Goal: Task Accomplishment & Management: Use online tool/utility

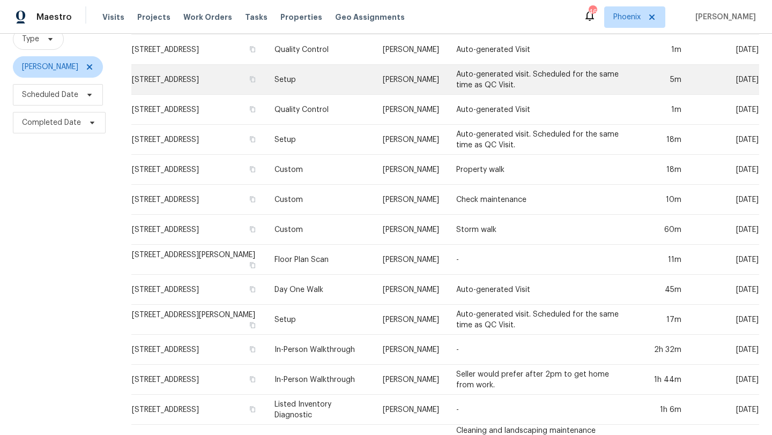
scroll to position [354, 0]
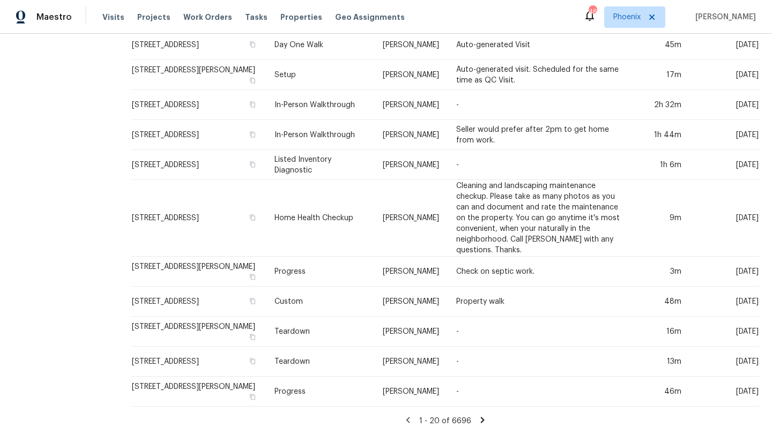
click at [480, 422] on icon at bounding box center [483, 420] width 10 height 10
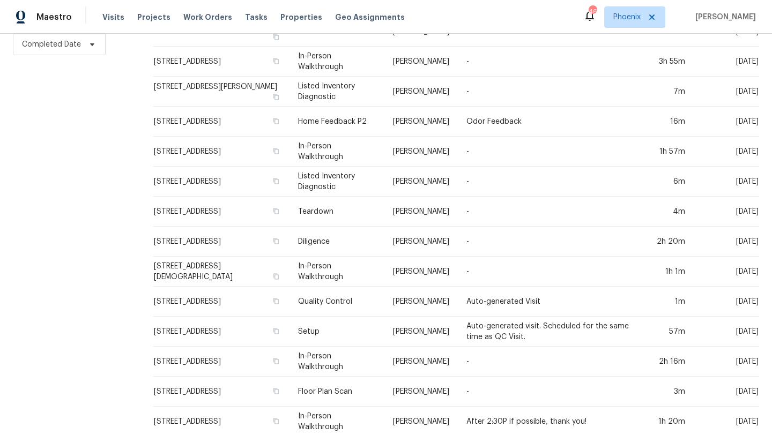
scroll to position [307, 0]
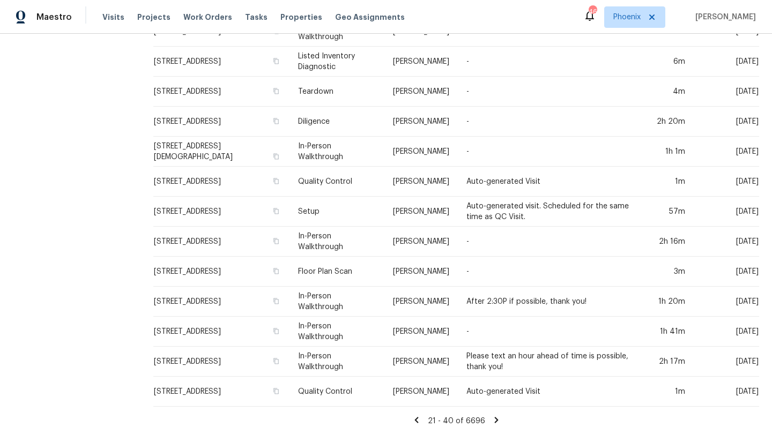
click at [496, 418] on icon at bounding box center [497, 420] width 10 height 10
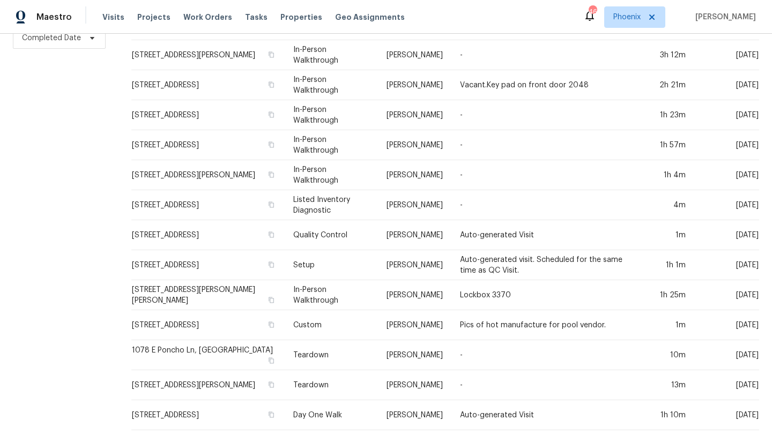
scroll to position [354, 0]
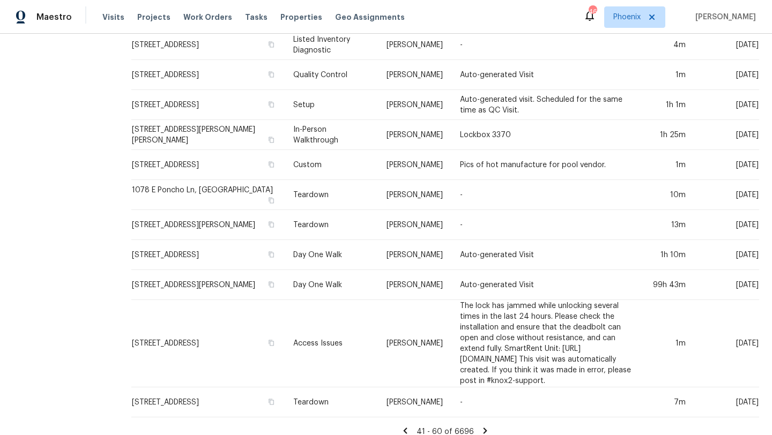
click at [482, 426] on icon at bounding box center [485, 431] width 10 height 10
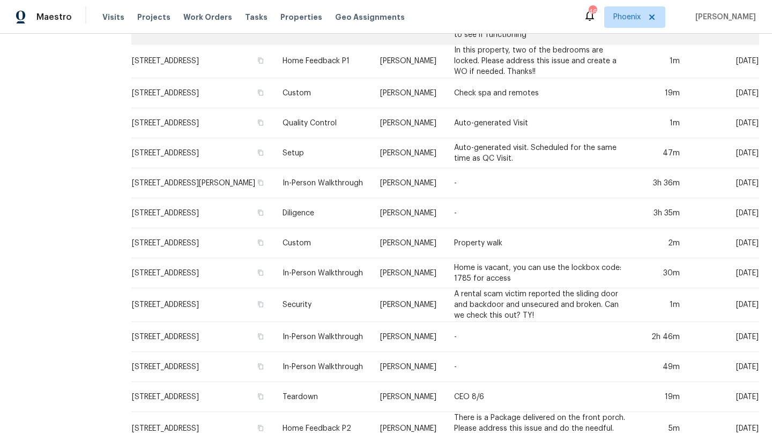
scroll to position [418, 0]
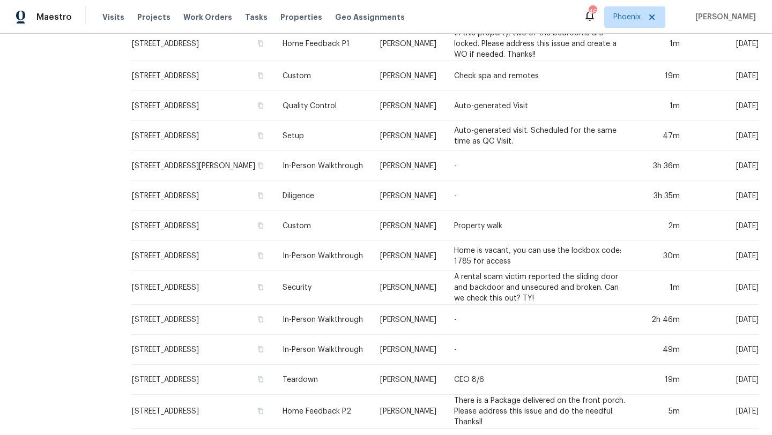
click at [405, 435] on icon at bounding box center [406, 442] width 10 height 10
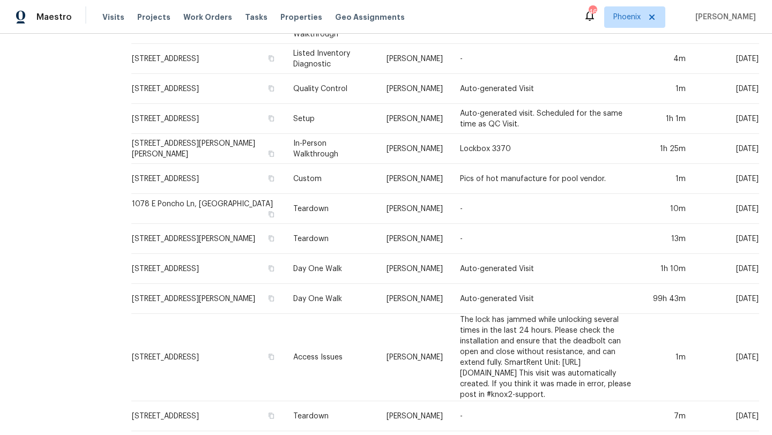
scroll to position [354, 0]
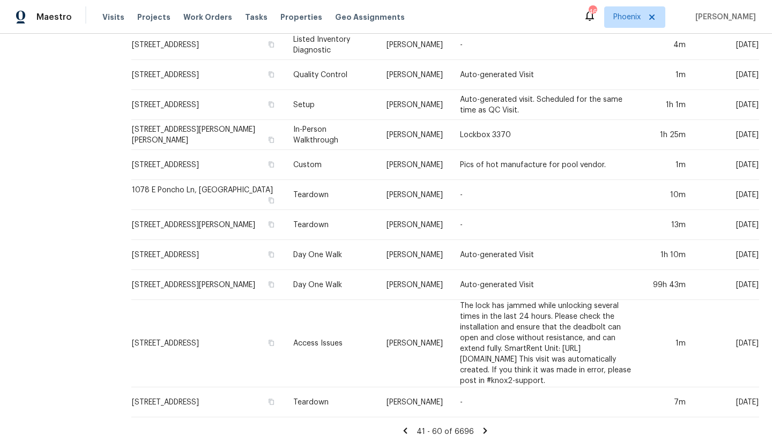
click at [481, 426] on div "41 - 60 of 6696" at bounding box center [444, 431] width 653 height 11
click at [484, 426] on icon at bounding box center [485, 431] width 10 height 10
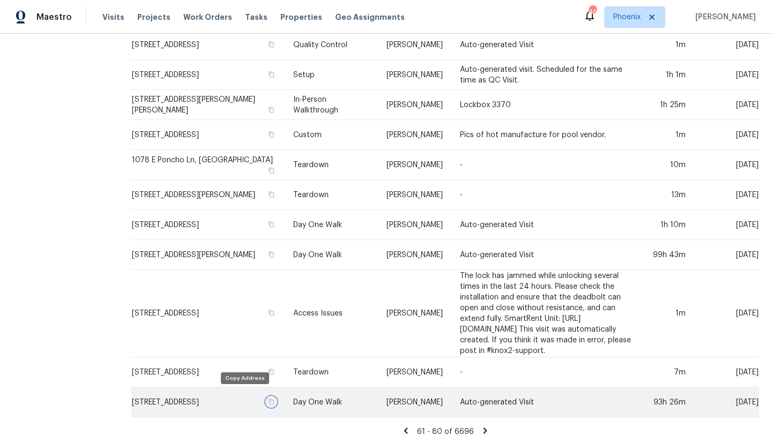
click at [269, 399] on icon "button" at bounding box center [271, 402] width 5 height 6
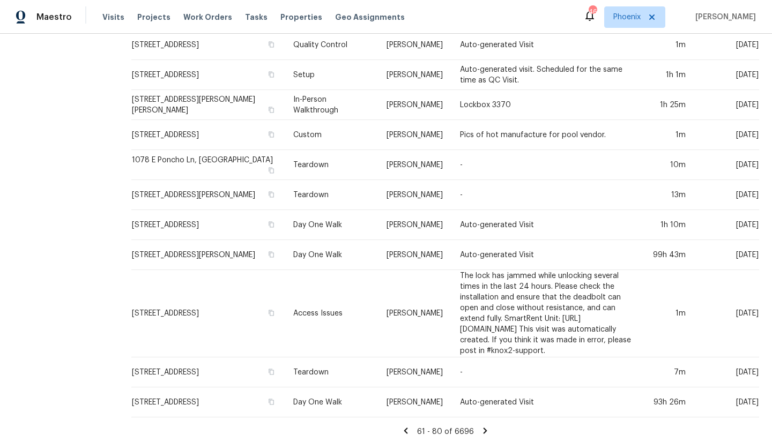
click at [483, 428] on icon at bounding box center [485, 431] width 4 height 6
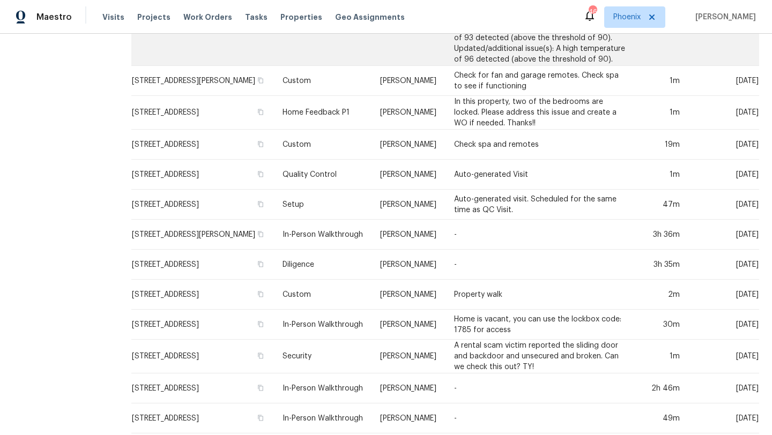
scroll to position [418, 0]
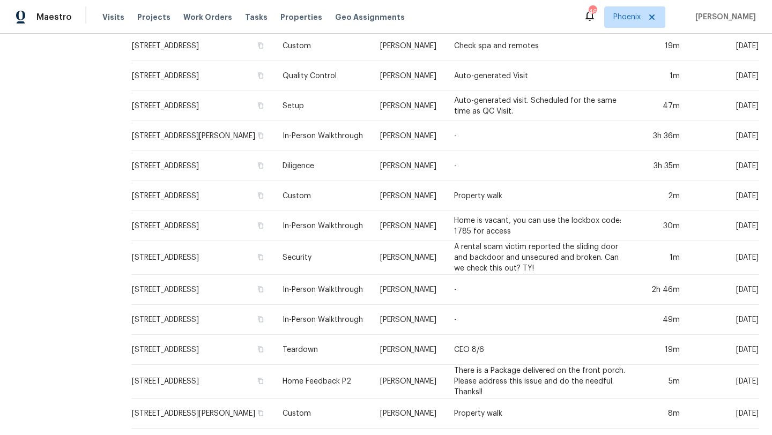
click at [482, 435] on icon at bounding box center [487, 442] width 10 height 10
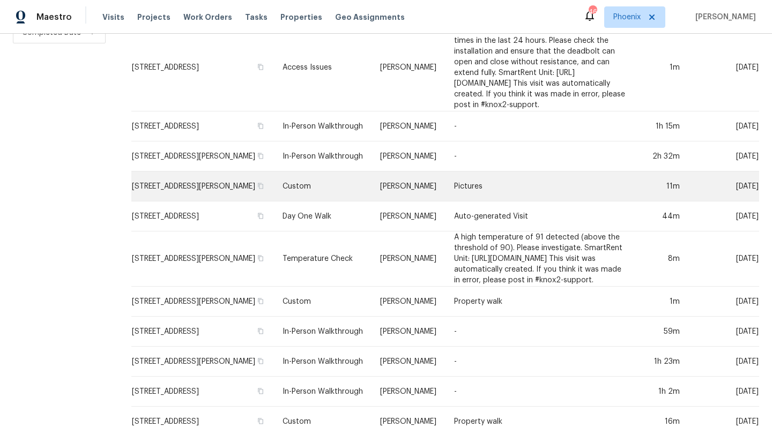
scroll to position [379, 0]
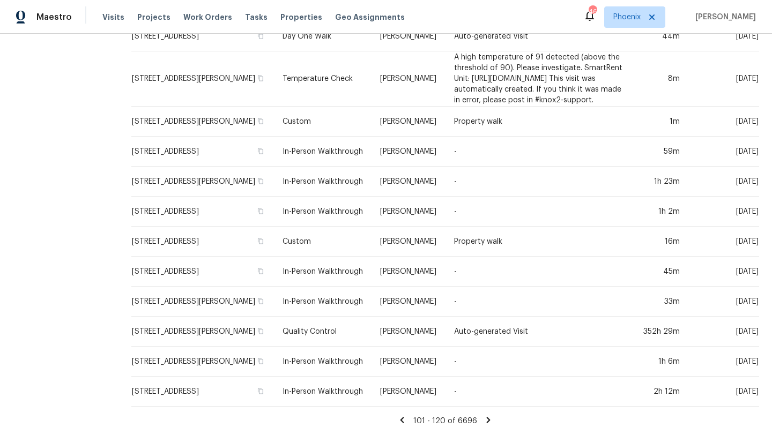
click at [401, 420] on icon at bounding box center [402, 420] width 10 height 10
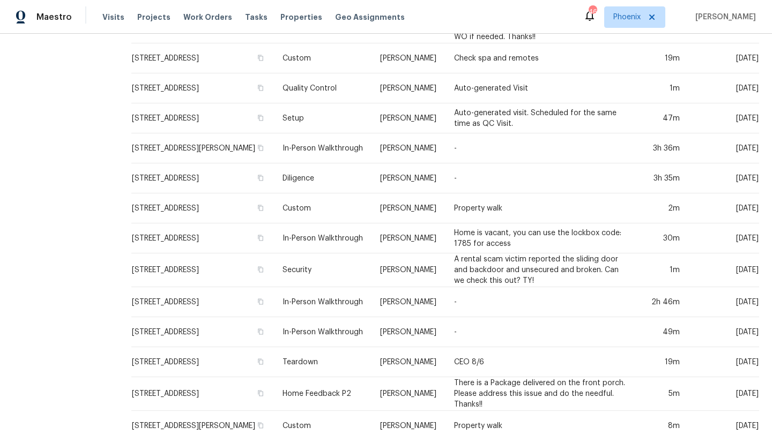
scroll to position [418, 0]
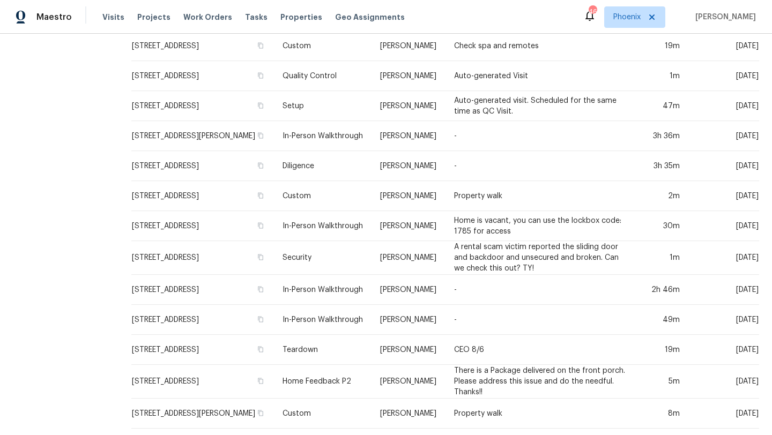
click at [405, 435] on icon at bounding box center [404, 442] width 4 height 6
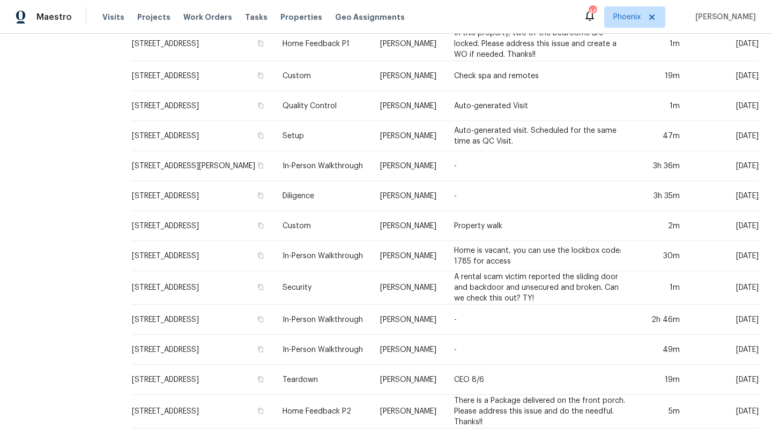
click at [407, 435] on icon at bounding box center [406, 442] width 4 height 6
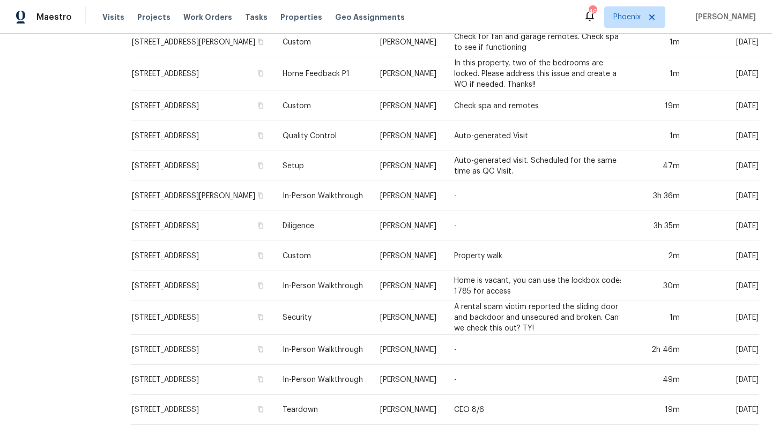
click at [407, 434] on icon at bounding box center [405, 439] width 10 height 10
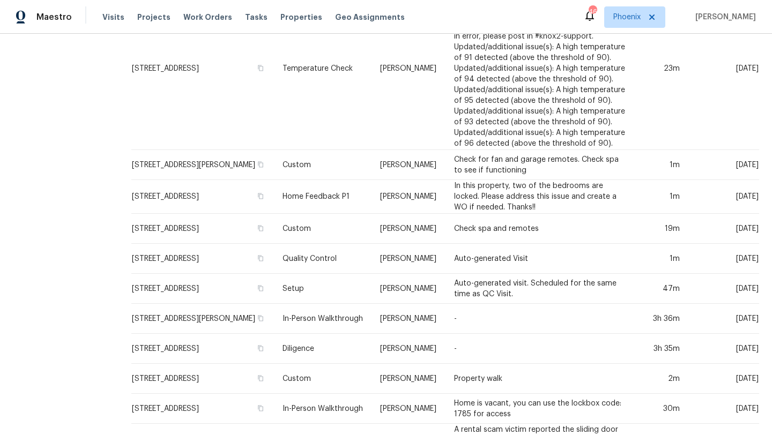
scroll to position [465, 0]
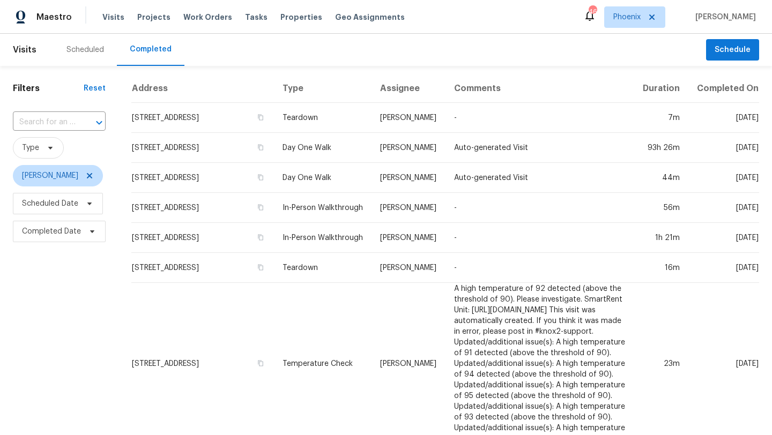
scroll to position [418, 0]
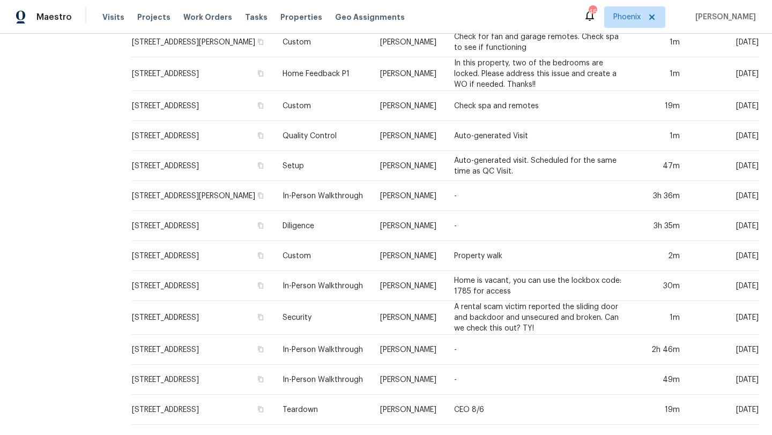
click at [484, 434] on icon at bounding box center [485, 439] width 10 height 10
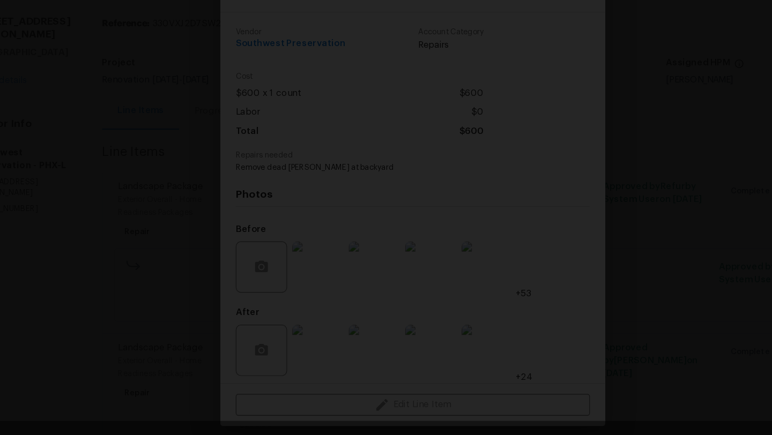
click at [604, 136] on div "Lightbox" at bounding box center [386, 217] width 772 height 435
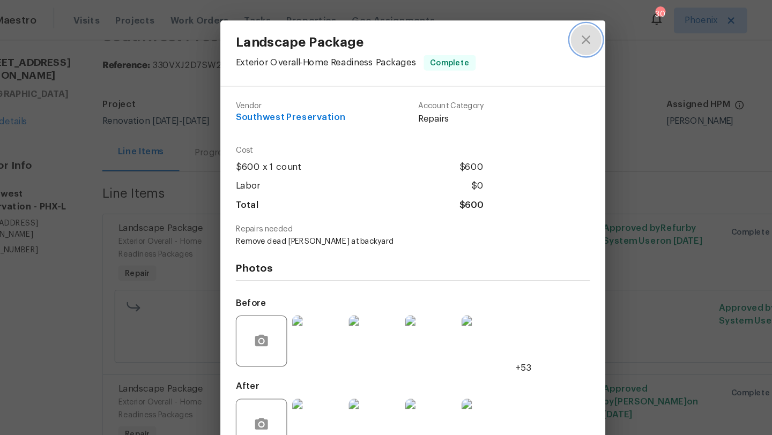
click at [529, 32] on icon "close" at bounding box center [530, 33] width 13 height 13
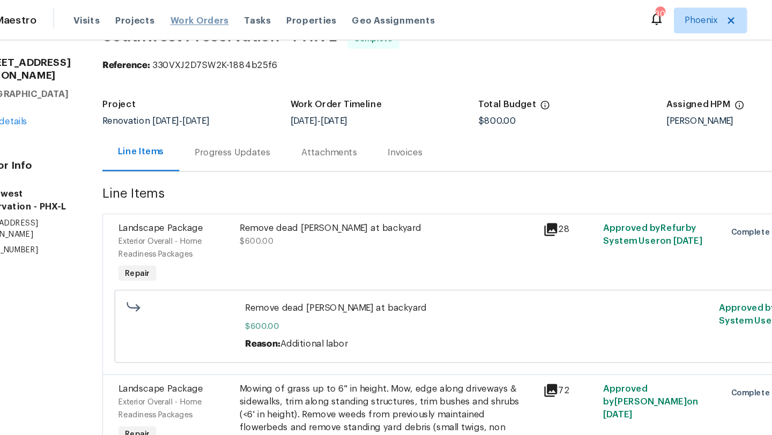
click at [208, 18] on span "Work Orders" at bounding box center [207, 17] width 49 height 11
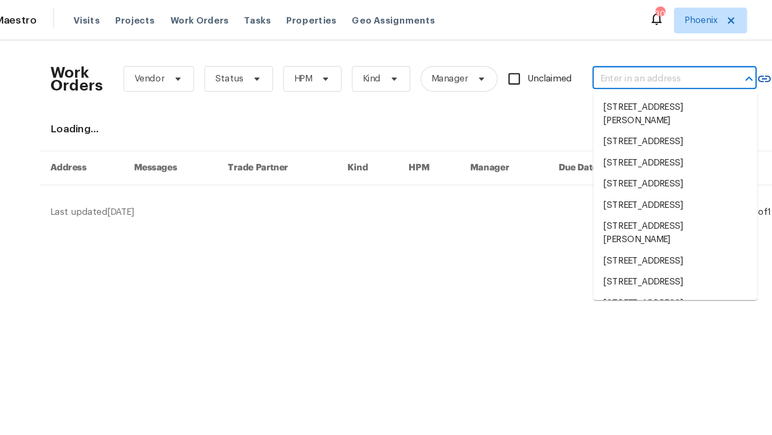
click at [558, 65] on input "text" at bounding box center [589, 66] width 107 height 17
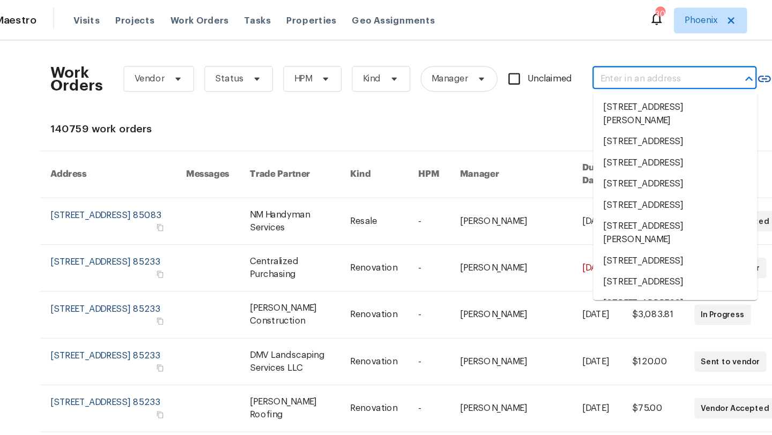
paste input "1295 E Leaf Rd, San Tan Valley, AZ 85140"
type input "1295 E Leaf Rd, San Tan Valley, AZ 85140"
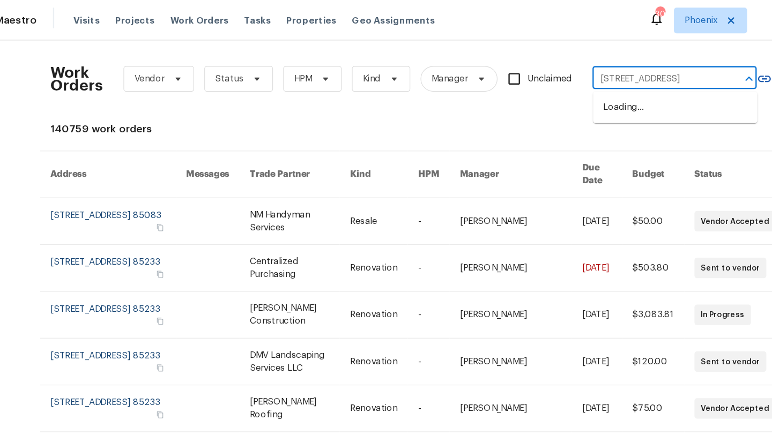
scroll to position [0, 41]
click at [558, 98] on li "1295 E Leaf Rd, San Tan Valley, AZ 85140" at bounding box center [605, 90] width 137 height 18
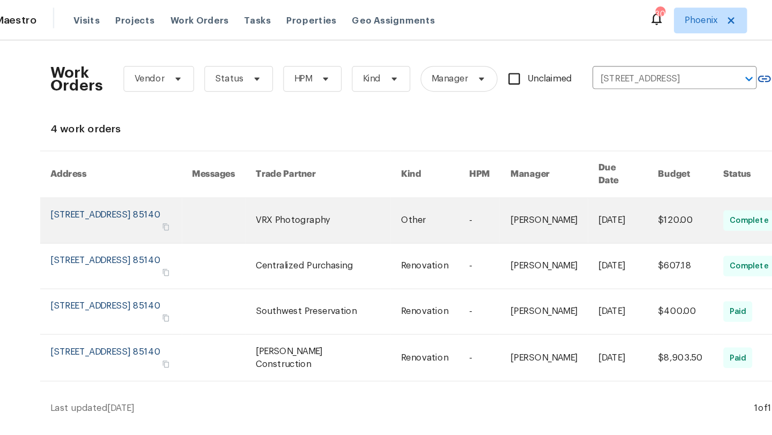
click at [134, 166] on link at bounding box center [142, 185] width 118 height 38
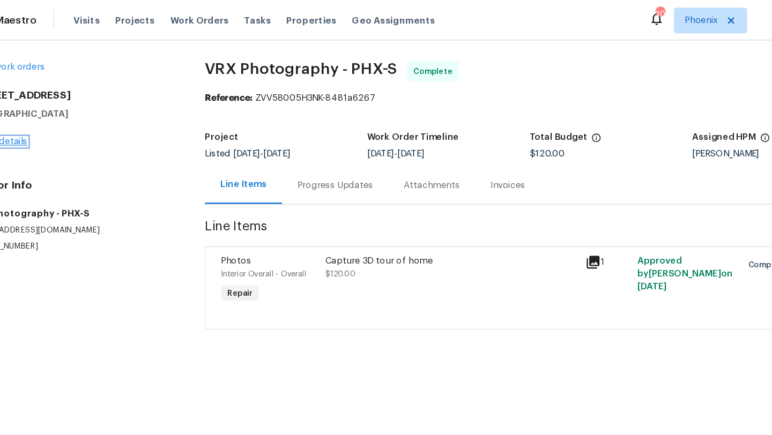
click at [58, 116] on link "Home details" at bounding box center [40, 119] width 47 height 8
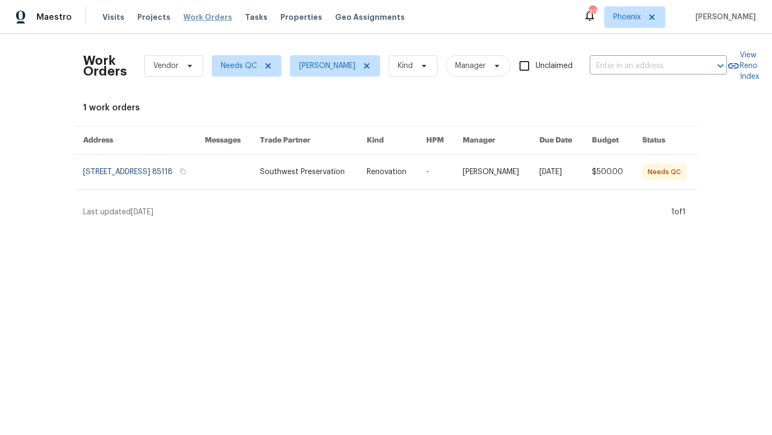
click at [195, 13] on span "Work Orders" at bounding box center [207, 17] width 49 height 11
click at [268, 64] on icon at bounding box center [268, 66] width 9 height 9
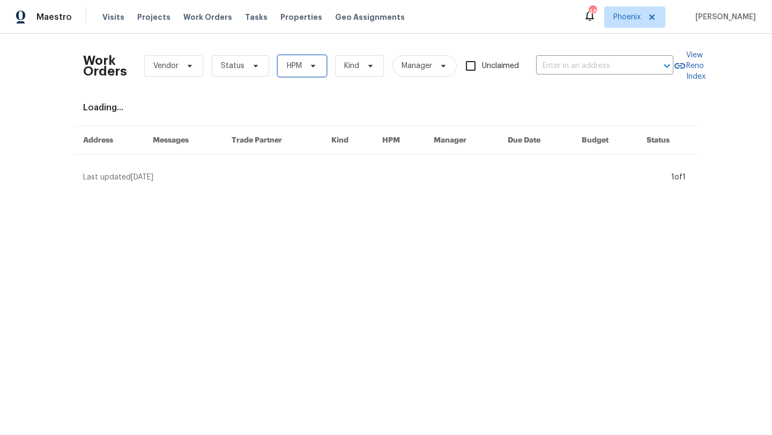
click at [311, 63] on icon at bounding box center [313, 66] width 9 height 9
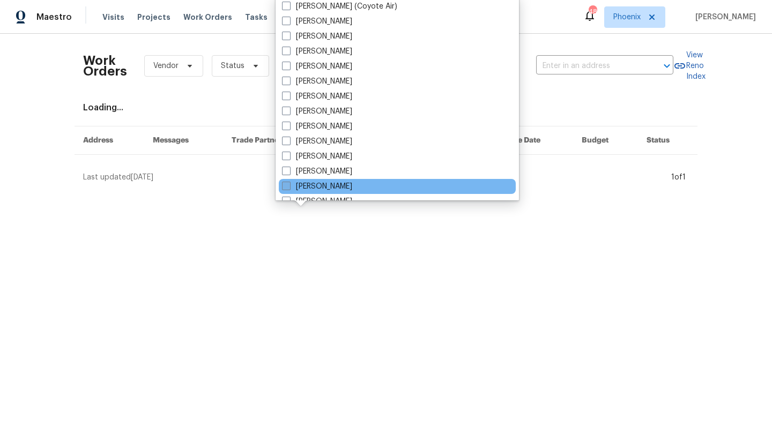
scroll to position [643, 0]
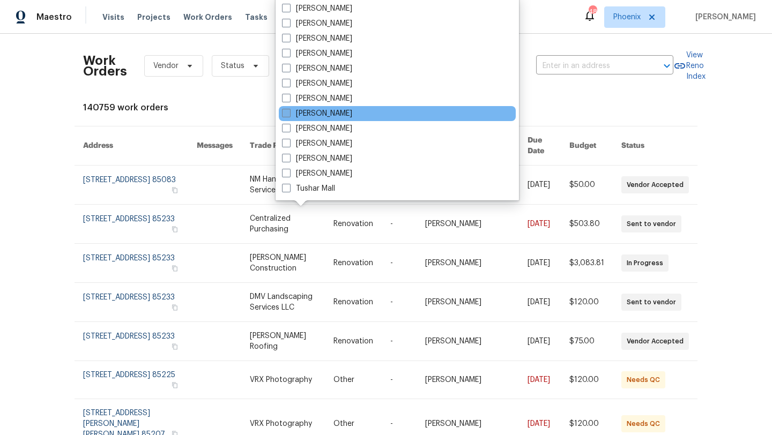
click at [286, 112] on span at bounding box center [286, 113] width 9 height 9
click at [286, 112] on input "[PERSON_NAME]" at bounding box center [285, 111] width 7 height 7
checkbox input "true"
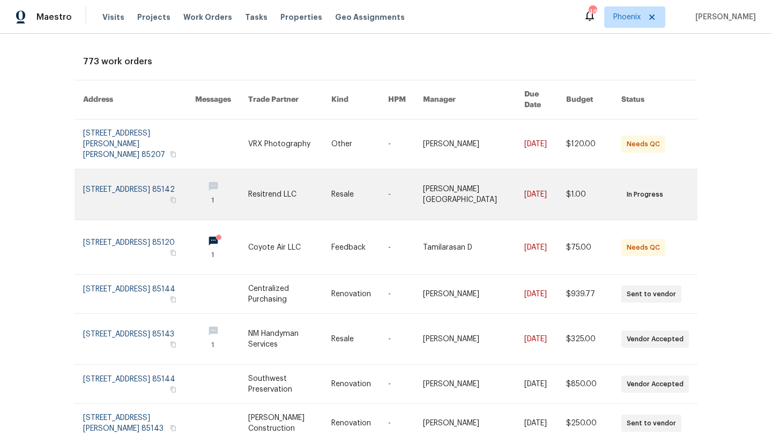
scroll to position [56, 0]
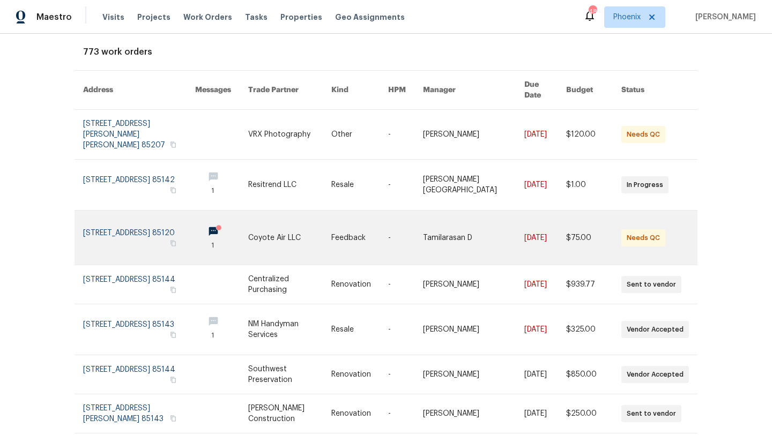
click at [160, 211] on link at bounding box center [139, 238] width 112 height 54
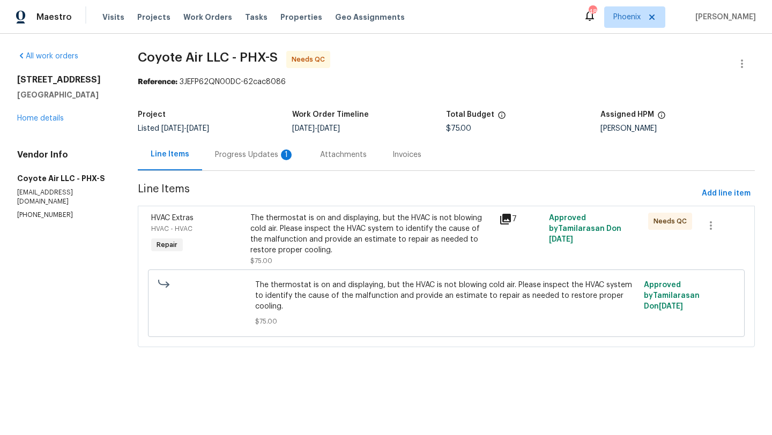
click at [274, 158] on div "Progress Updates 1" at bounding box center [254, 155] width 79 height 11
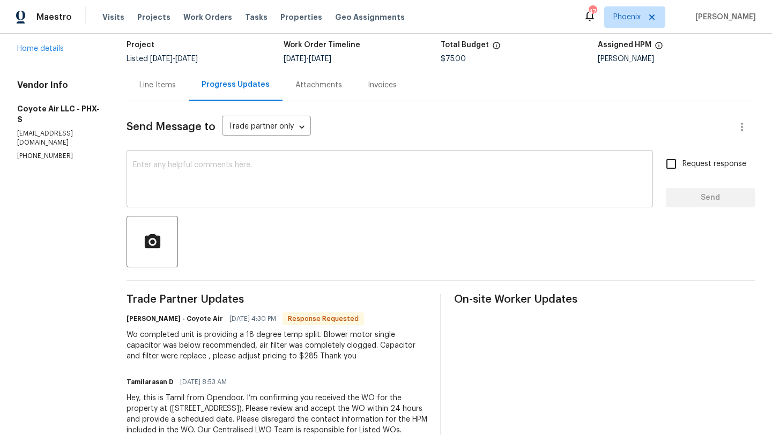
scroll to position [111, 0]
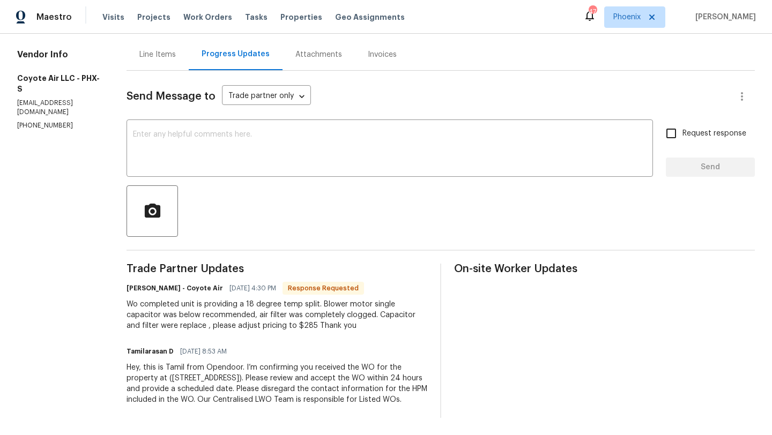
click at [155, 49] on div "Line Items" at bounding box center [157, 54] width 36 height 11
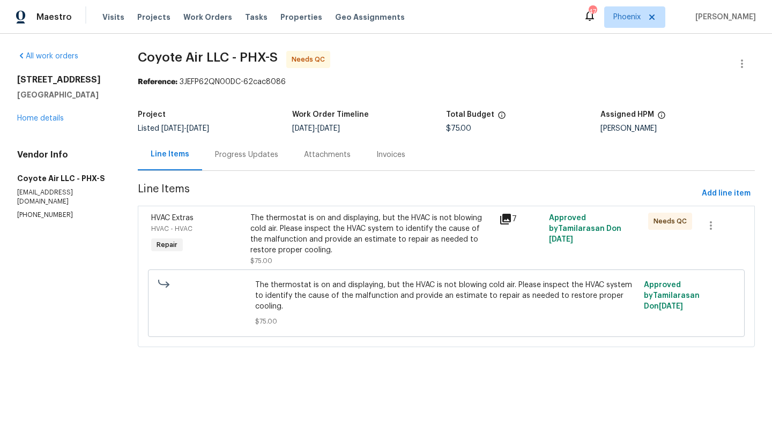
click at [309, 237] on div "The thermostat is on and displaying, but the HVAC is not blowing cold air. Plea…" at bounding box center [371, 234] width 242 height 43
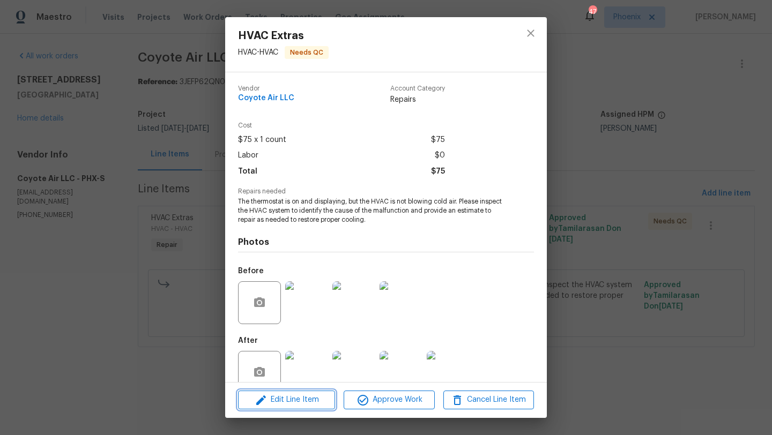
click at [305, 403] on span "Edit Line Item" at bounding box center [286, 399] width 91 height 13
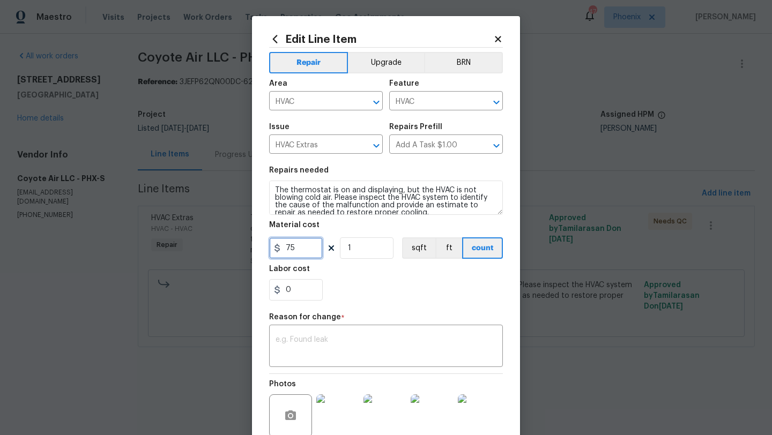
click at [311, 244] on input "75" at bounding box center [296, 247] width 54 height 21
type input "285"
click at [342, 299] on div "0" at bounding box center [386, 289] width 234 height 21
click at [300, 338] on textarea at bounding box center [386, 347] width 221 height 23
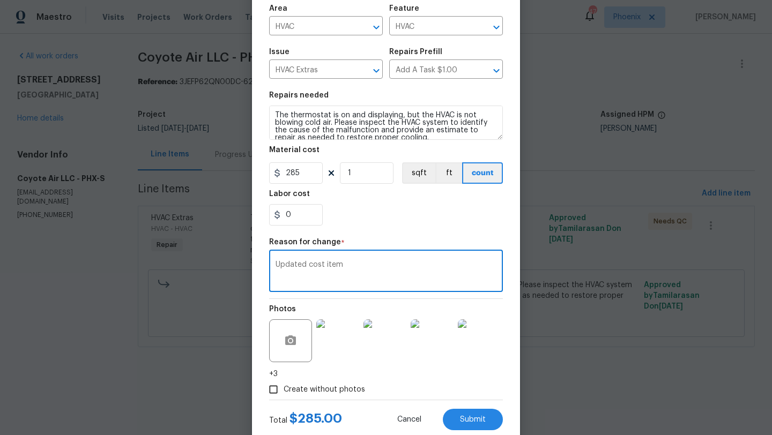
scroll to position [104, 0]
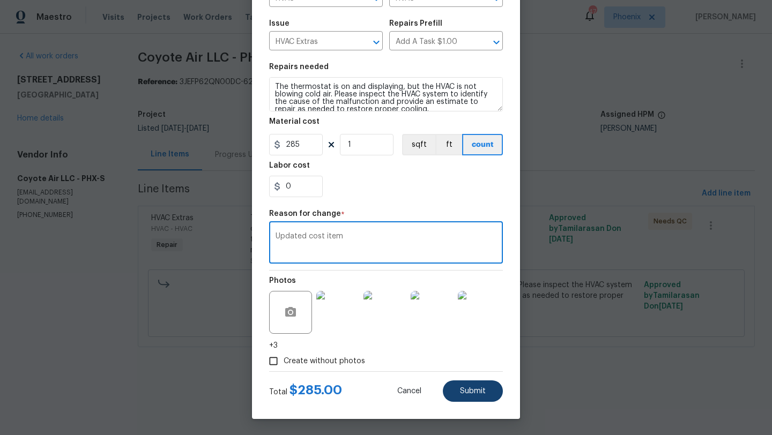
type textarea "Updated cost item"
click at [471, 388] on span "Submit" at bounding box center [473, 392] width 26 height 8
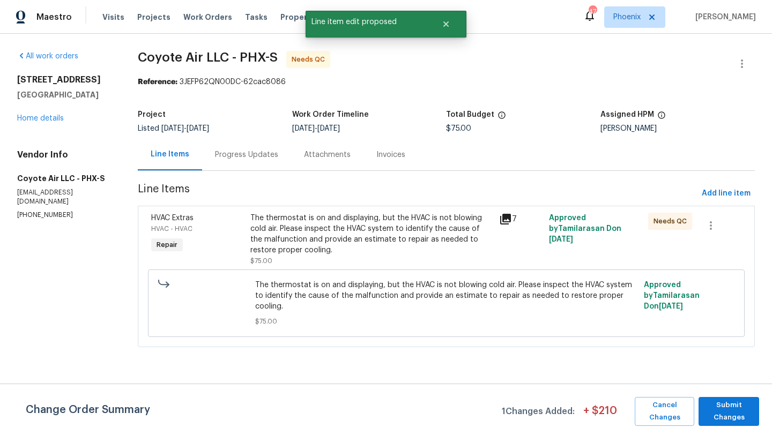
scroll to position [0, 0]
click at [732, 414] on span "Submit Changes" at bounding box center [729, 411] width 50 height 25
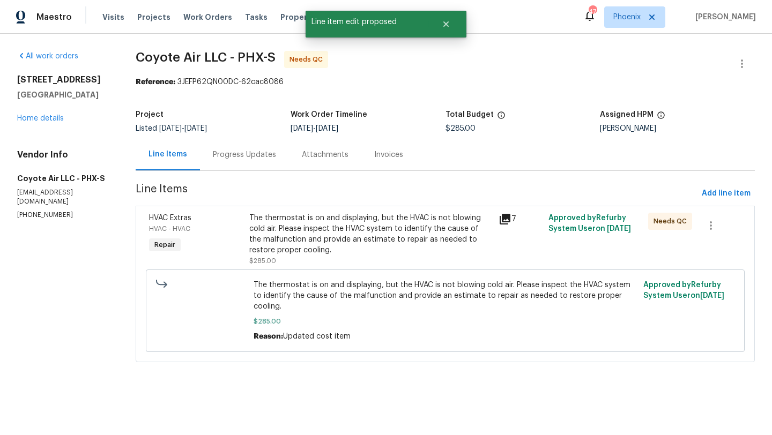
click at [251, 154] on div "Progress Updates" at bounding box center [244, 155] width 63 height 11
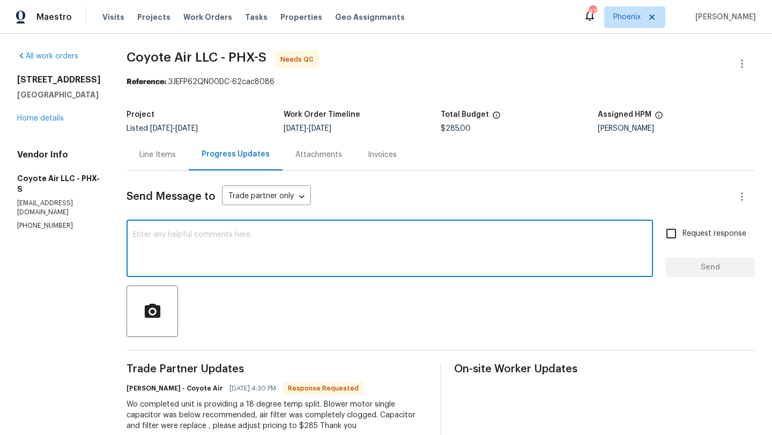
click at [175, 235] on textarea at bounding box center [390, 250] width 514 height 38
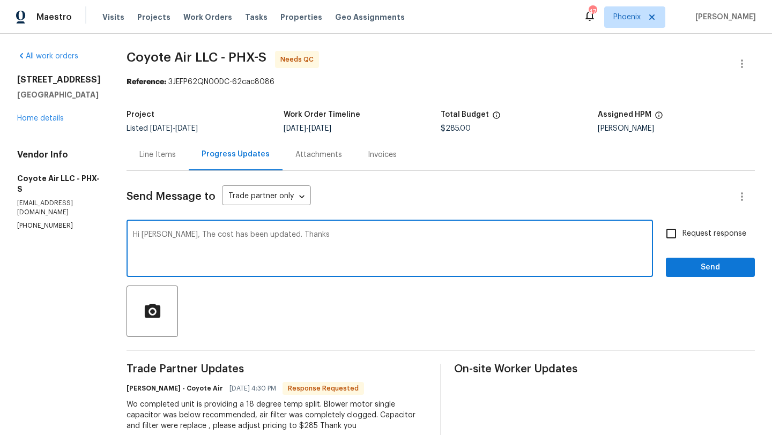
type textarea "Hi [PERSON_NAME], The cost has been updated. Thanks"
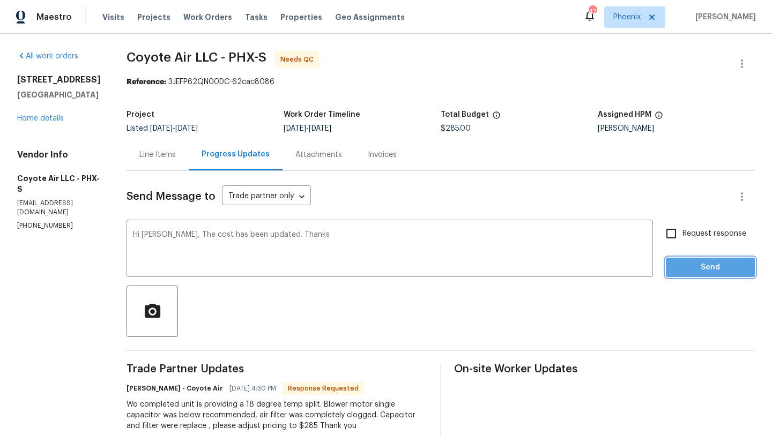
click at [704, 270] on span "Send" at bounding box center [710, 267] width 72 height 13
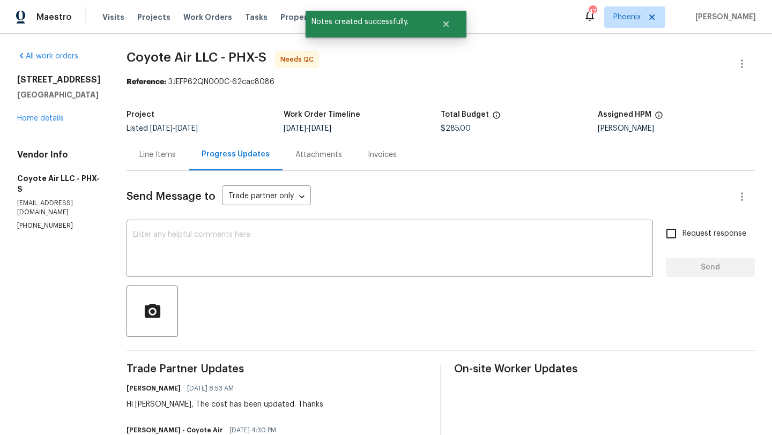
click at [141, 156] on div "Line Items" at bounding box center [157, 155] width 36 height 11
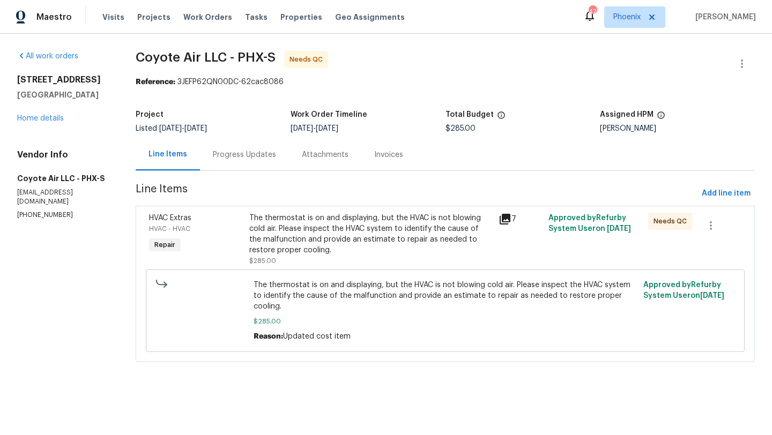
click at [238, 158] on div "Progress Updates" at bounding box center [244, 155] width 63 height 11
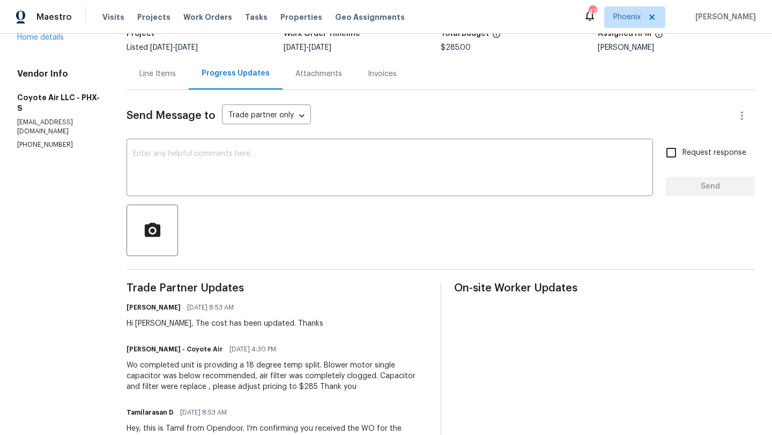
scroll to position [153, 0]
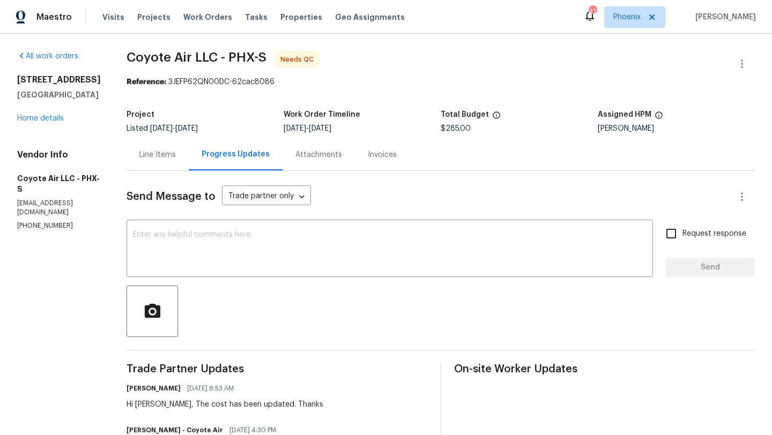
click at [156, 156] on div "Line Items" at bounding box center [157, 155] width 36 height 11
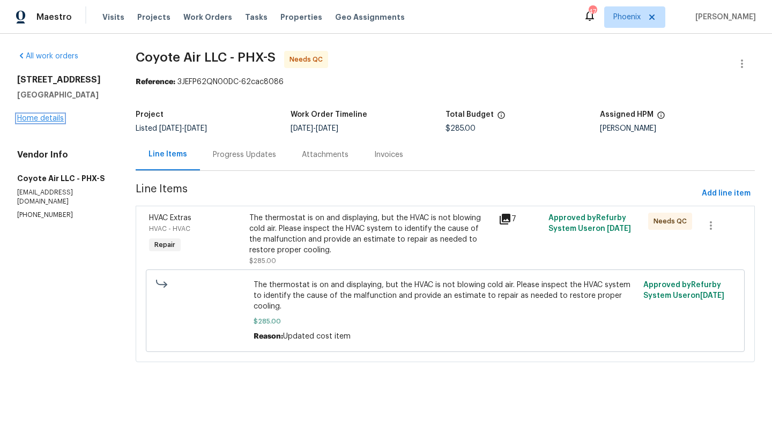
click at [39, 122] on link "Home details" at bounding box center [40, 119] width 47 height 8
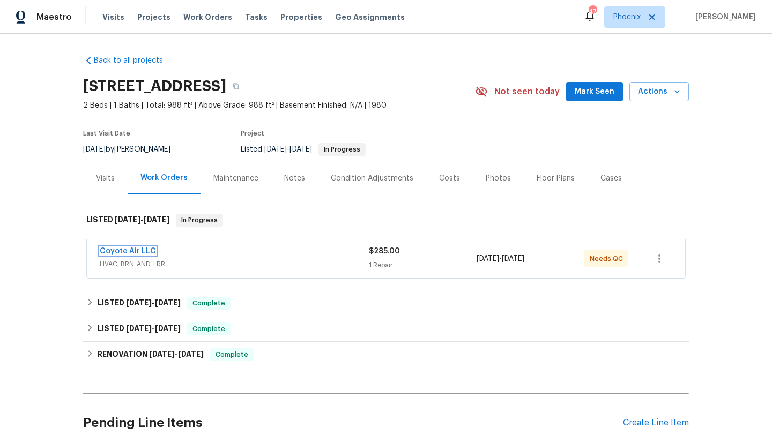
click at [138, 248] on link "Coyote Air LLC" at bounding box center [128, 252] width 56 height 8
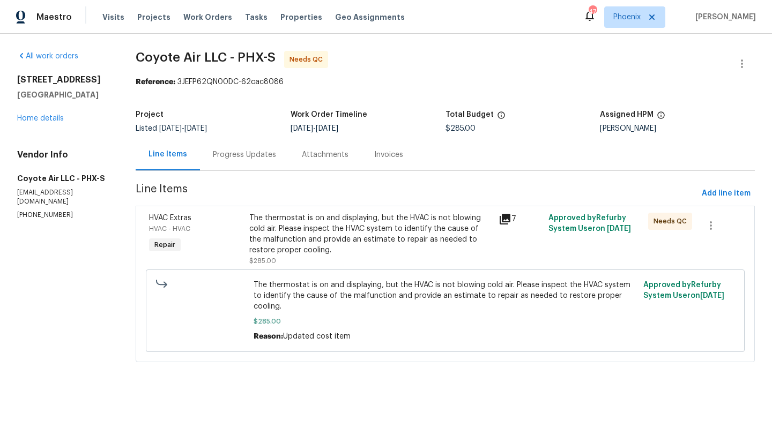
click at [356, 222] on div "The thermostat is on and displaying, but the HVAC is not blowing cold air. Plea…" at bounding box center [370, 234] width 243 height 43
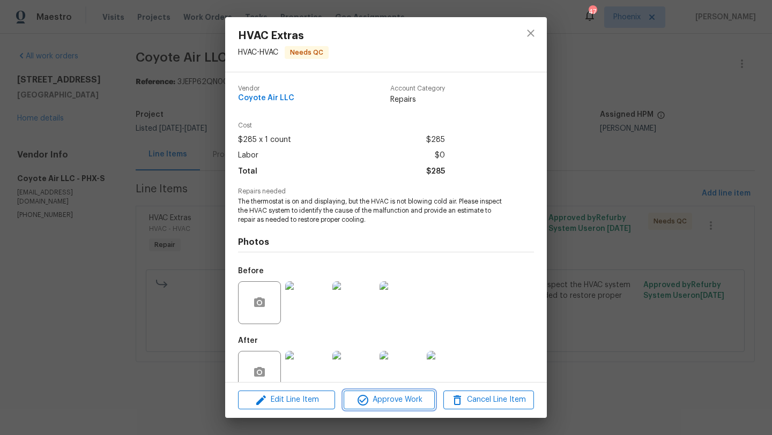
click at [396, 400] on span "Approve Work" at bounding box center [389, 399] width 84 height 13
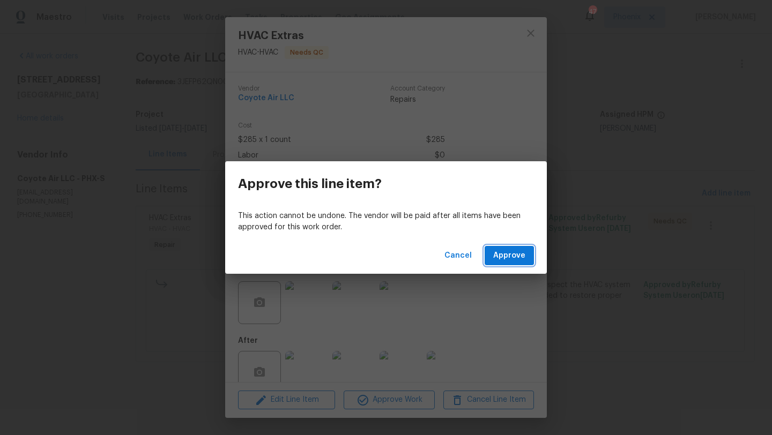
click at [517, 257] on span "Approve" at bounding box center [509, 255] width 32 height 13
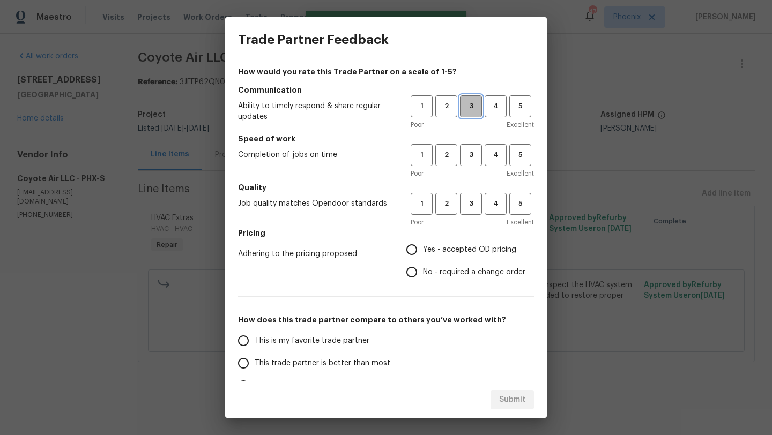
click at [472, 106] on span "3" at bounding box center [471, 106] width 20 height 12
click at [472, 143] on h5 "Speed of work" at bounding box center [386, 138] width 296 height 11
click at [469, 158] on span "3" at bounding box center [471, 155] width 20 height 12
click at [472, 203] on span "3" at bounding box center [471, 204] width 20 height 12
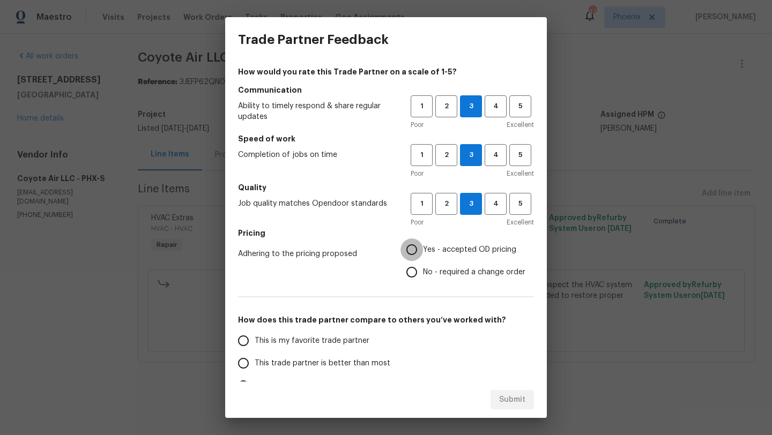
click at [415, 247] on input "Yes - accepted OD pricing" at bounding box center [411, 250] width 23 height 23
radio input "true"
click at [244, 367] on input "This trade partner is better than most" at bounding box center [243, 363] width 23 height 23
click at [514, 397] on span "Submit" at bounding box center [512, 399] width 26 height 13
radio input "true"
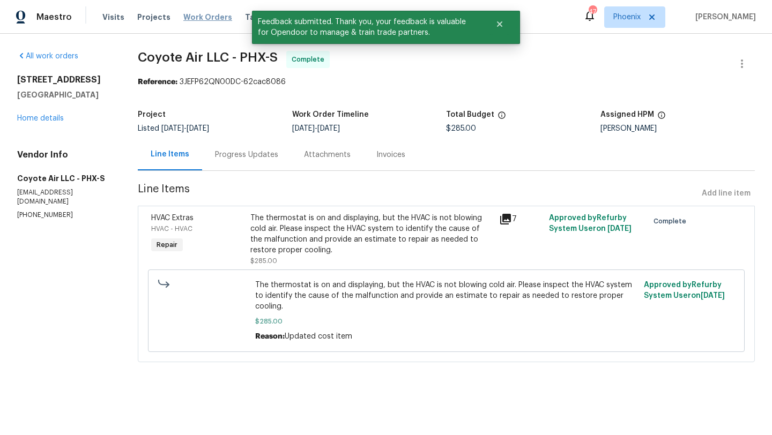
click at [188, 16] on span "Work Orders" at bounding box center [207, 17] width 49 height 11
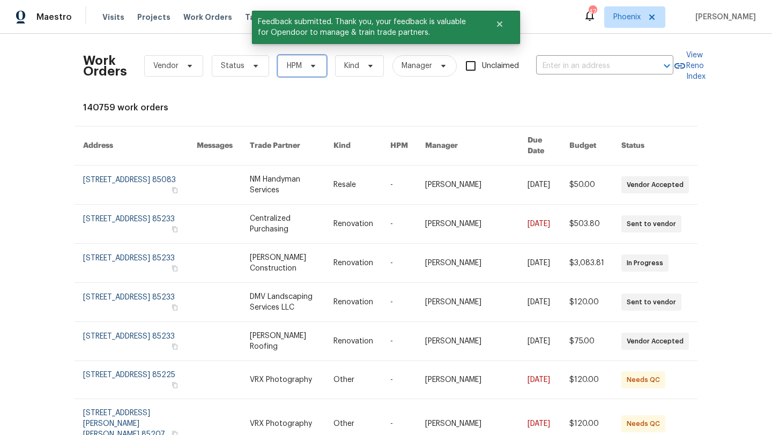
click at [287, 69] on span "HPM" at bounding box center [294, 66] width 15 height 11
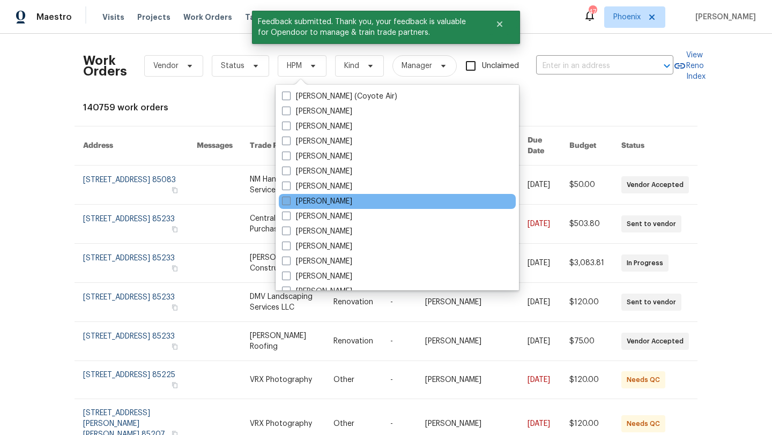
scroll to position [643, 0]
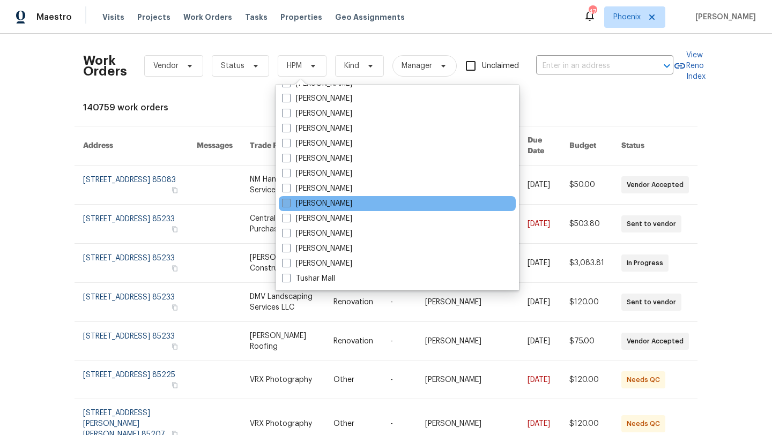
click at [286, 200] on span at bounding box center [286, 203] width 9 height 9
click at [286, 200] on input "[PERSON_NAME]" at bounding box center [285, 201] width 7 height 7
checkbox input "true"
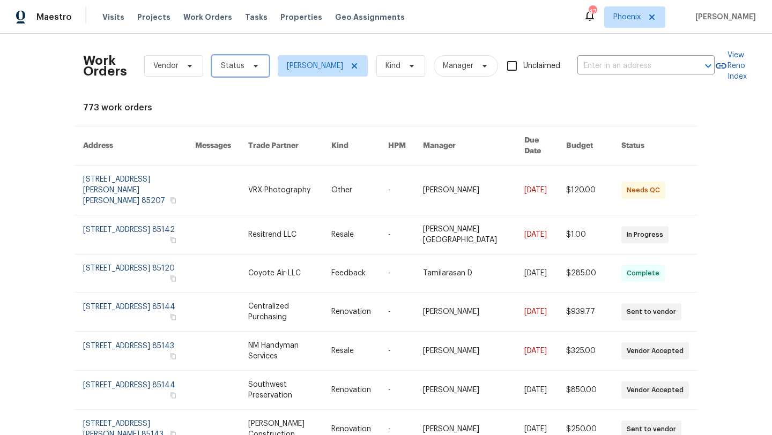
click at [246, 70] on span "Status" at bounding box center [240, 65] width 57 height 21
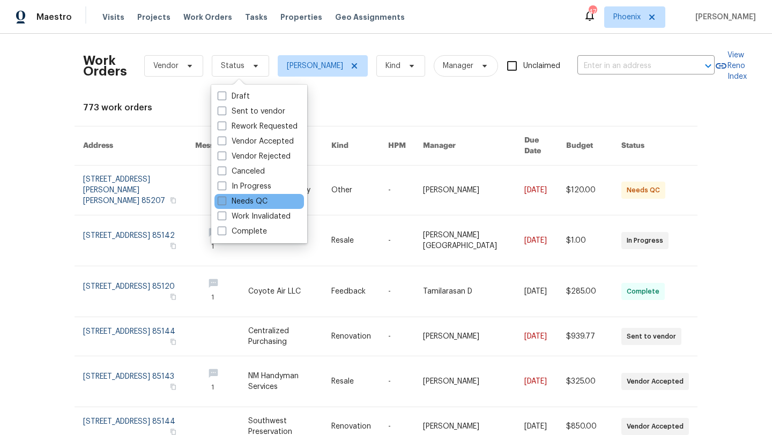
click at [225, 199] on span at bounding box center [222, 201] width 9 height 9
click at [225, 199] on input "Needs QC" at bounding box center [221, 199] width 7 height 7
checkbox input "true"
